Goal: Transaction & Acquisition: Book appointment/travel/reservation

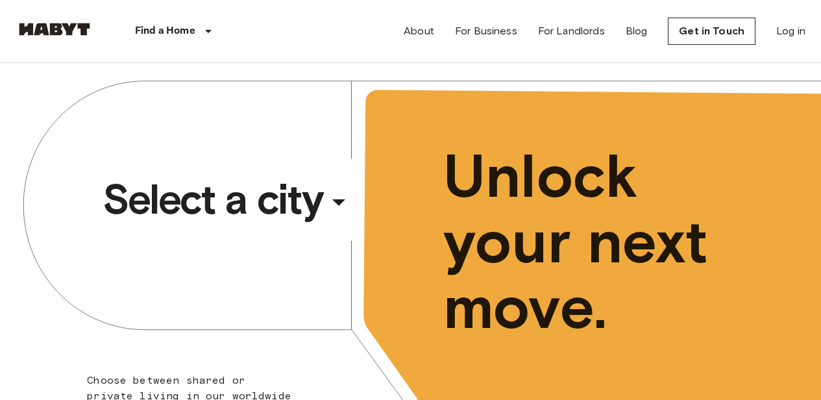
click at [219, 199] on span "Select a city" at bounding box center [213, 199] width 221 height 52
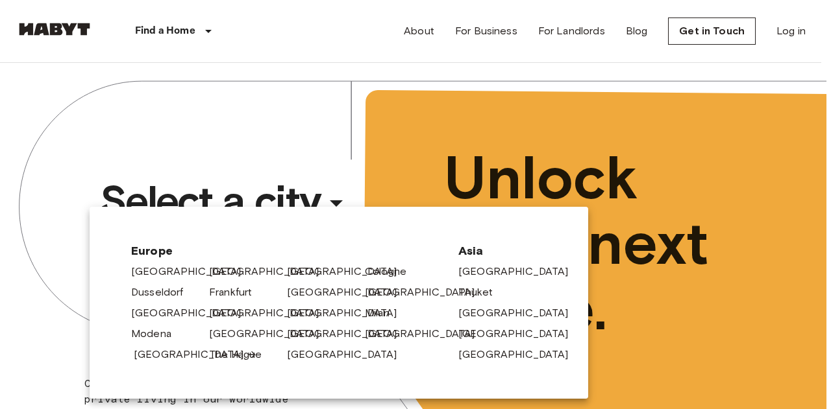
click at [157, 352] on link "[GEOGRAPHIC_DATA]" at bounding box center [195, 355] width 123 height 16
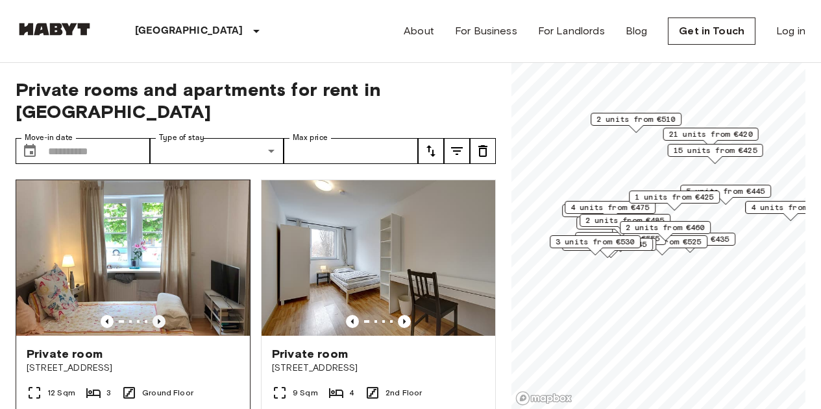
click at [155, 315] on icon "Previous image" at bounding box center [158, 321] width 13 height 13
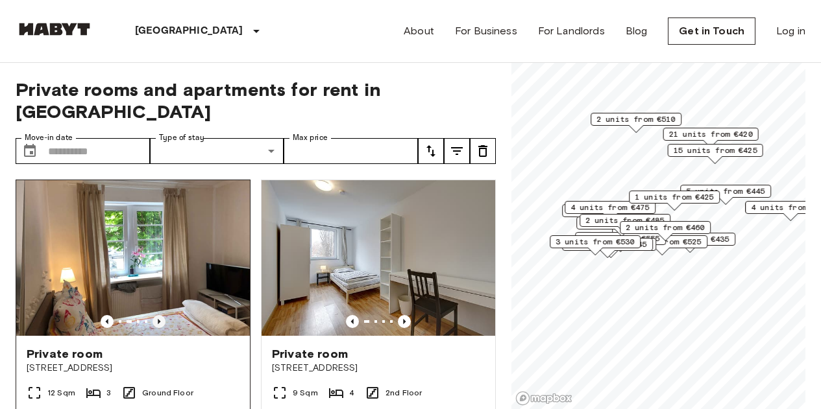
click at [155, 315] on icon "Previous image" at bounding box center [158, 321] width 13 height 13
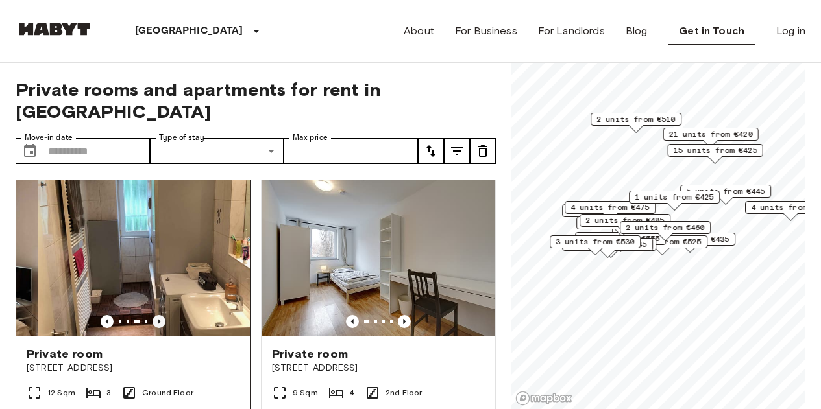
click at [155, 315] on icon "Previous image" at bounding box center [158, 321] width 13 height 13
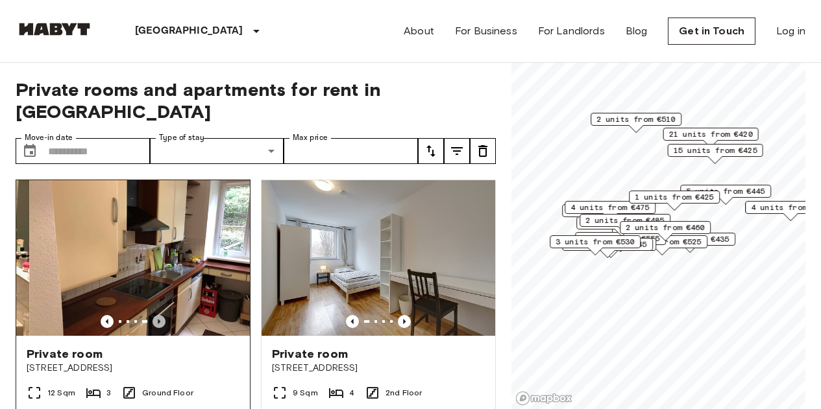
click at [155, 315] on icon "Previous image" at bounding box center [158, 321] width 13 height 13
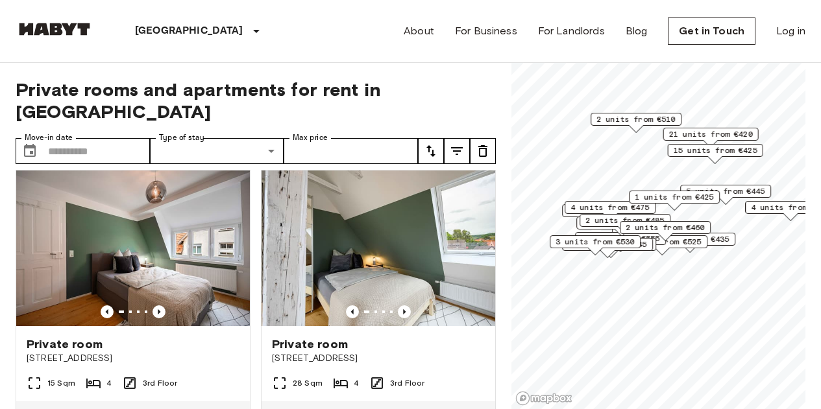
scroll to position [584, 0]
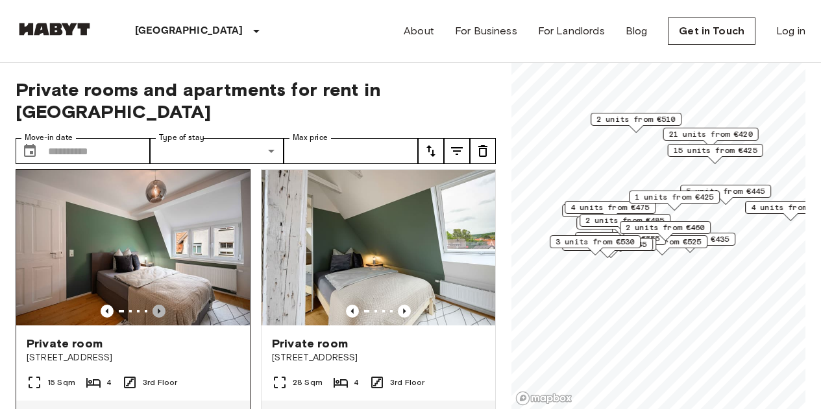
click at [155, 305] on icon "Previous image" at bounding box center [158, 311] width 13 height 13
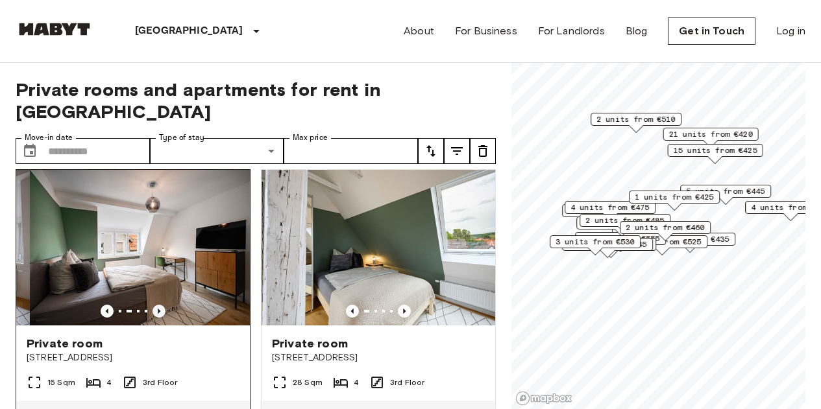
click at [155, 305] on icon "Previous image" at bounding box center [158, 311] width 13 height 13
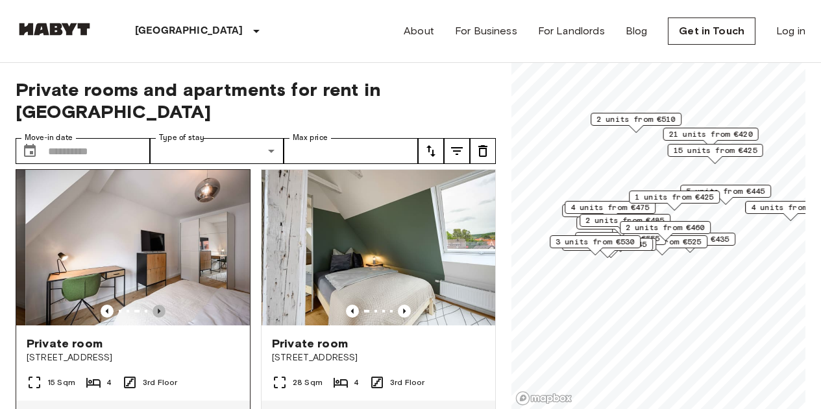
click at [155, 305] on icon "Previous image" at bounding box center [158, 311] width 13 height 13
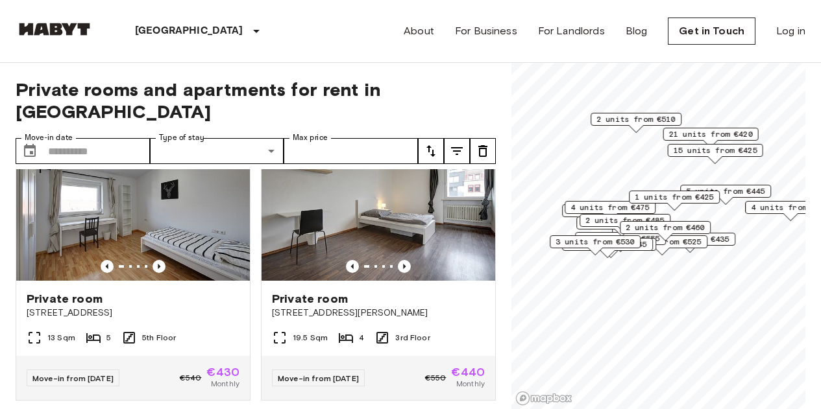
scroll to position [2076, 0]
